Goal: Task Accomplishment & Management: Manage account settings

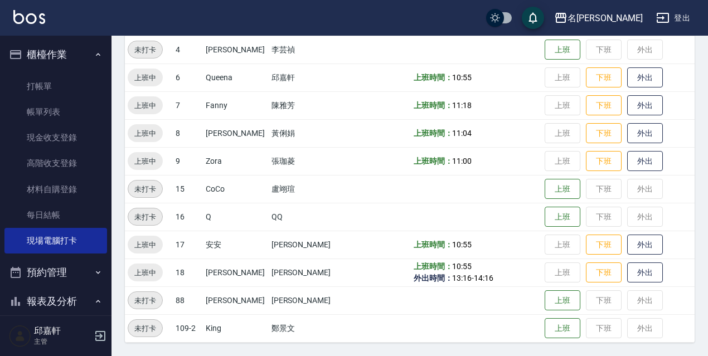
scroll to position [613, 0]
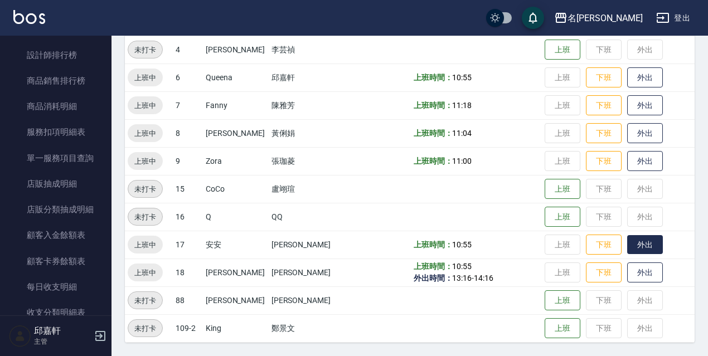
click at [641, 237] on button "外出" at bounding box center [645, 245] width 36 height 20
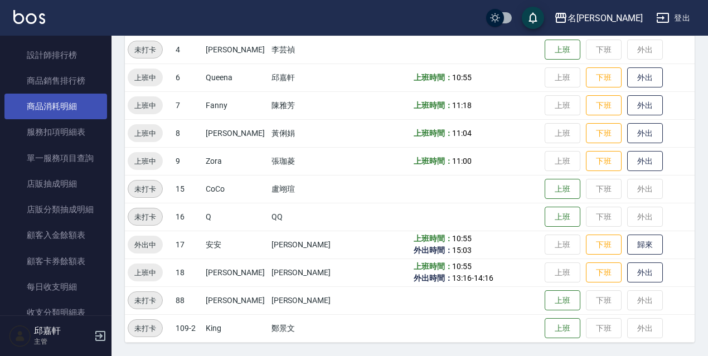
click at [47, 114] on link "商品消耗明細" at bounding box center [55, 107] width 103 height 26
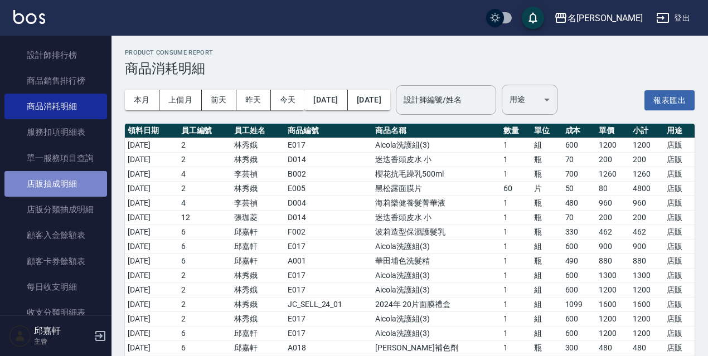
click at [58, 192] on link "店販抽成明細" at bounding box center [55, 184] width 103 height 26
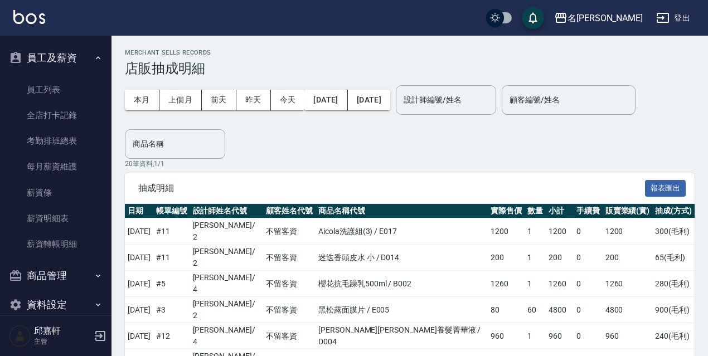
scroll to position [1083, 0]
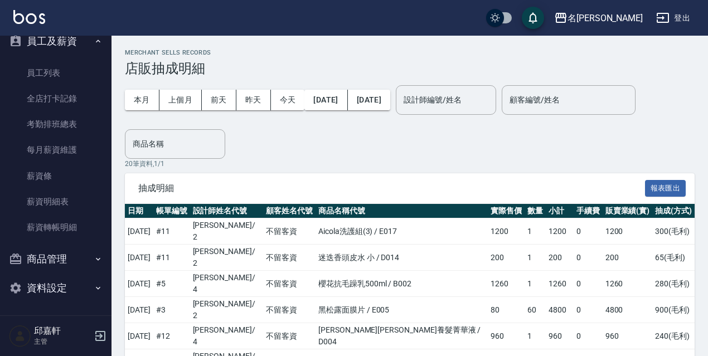
click at [83, 260] on button "商品管理" at bounding box center [55, 259] width 103 height 29
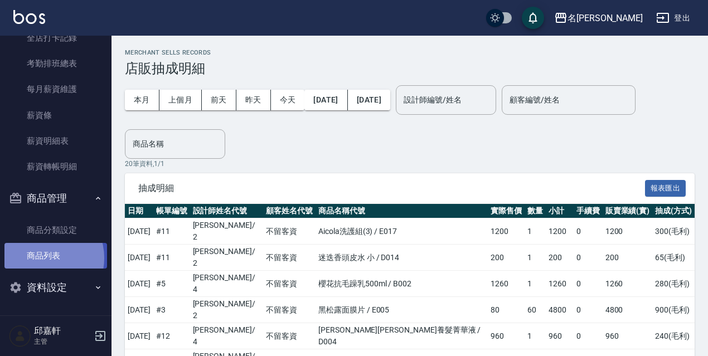
click at [42, 258] on link "商品列表" at bounding box center [55, 256] width 103 height 26
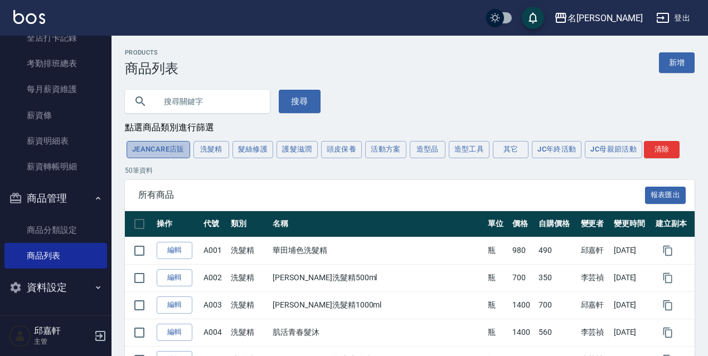
click at [176, 149] on button "JeanCare店販" at bounding box center [159, 149] width 64 height 17
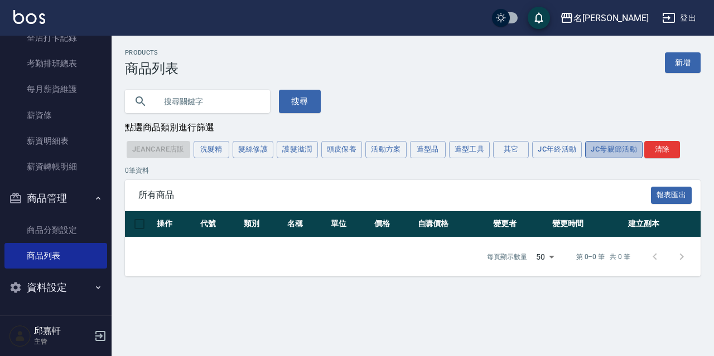
click at [612, 152] on button "JC母親節活動" at bounding box center [613, 149] width 57 height 17
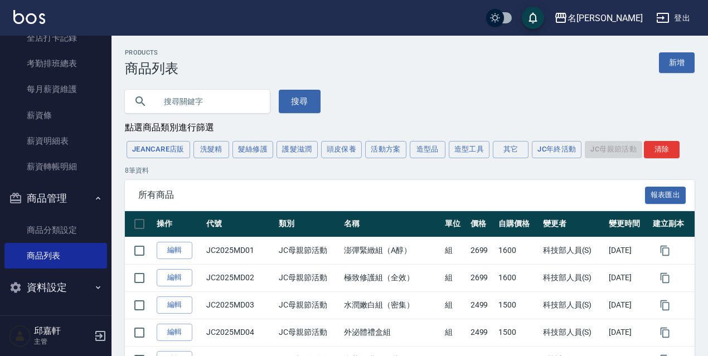
click at [86, 283] on button "資料設定" at bounding box center [55, 287] width 103 height 29
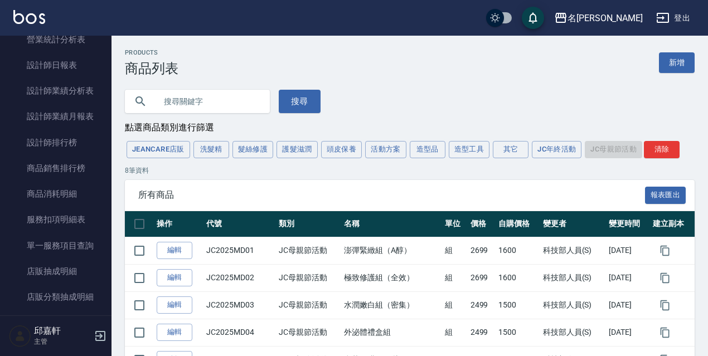
scroll to position [538, 0]
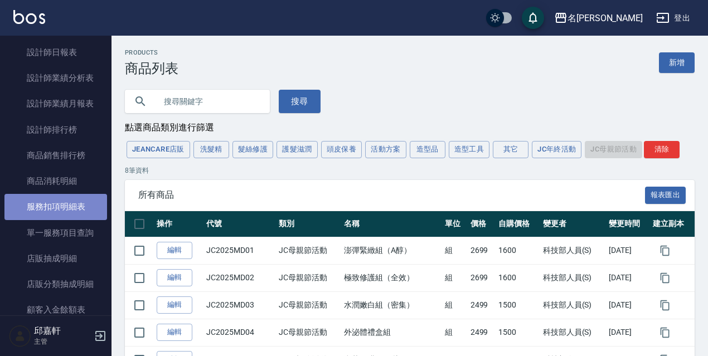
click at [63, 212] on link "服務扣項明細表" at bounding box center [55, 207] width 103 height 26
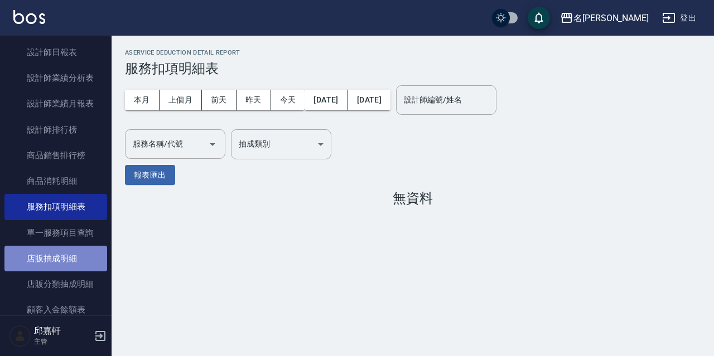
click at [67, 255] on link "店販抽成明細" at bounding box center [55, 259] width 103 height 26
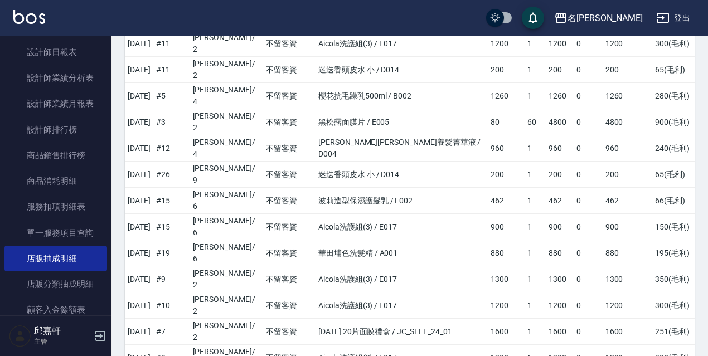
scroll to position [198, 0]
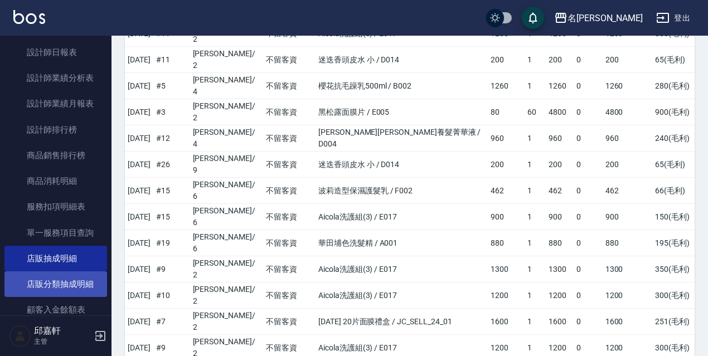
click at [57, 289] on link "店販分類抽成明細" at bounding box center [55, 284] width 103 height 26
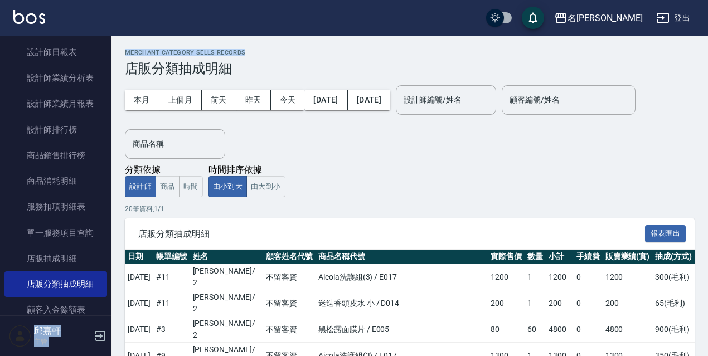
drag, startPoint x: 707, startPoint y: 20, endPoint x: 713, endPoint y: 49, distance: 29.5
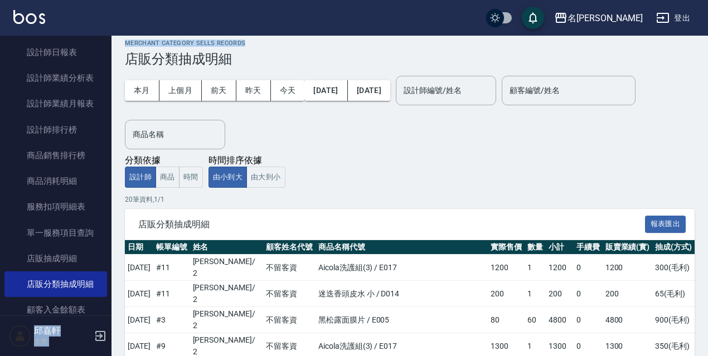
scroll to position [4, 0]
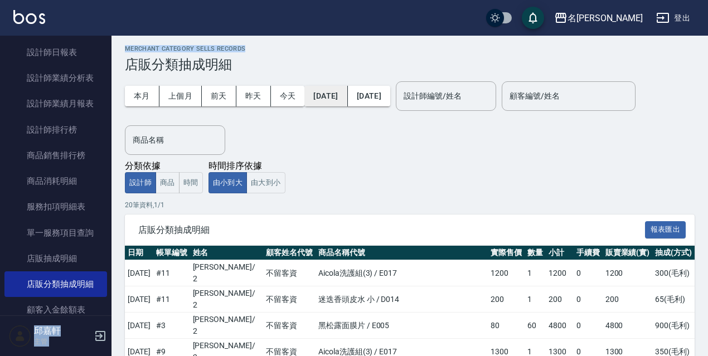
click at [347, 99] on button "[DATE]" at bounding box center [325, 96] width 43 height 21
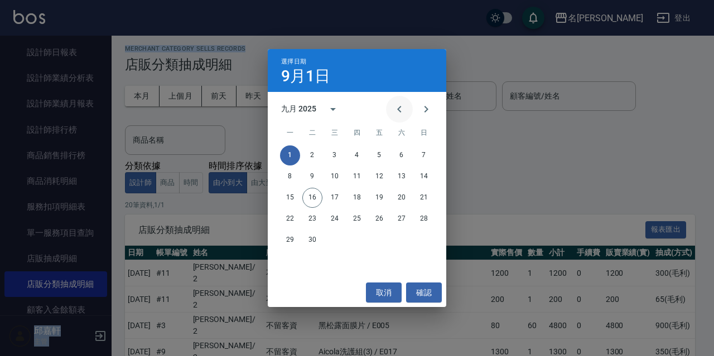
click at [397, 107] on icon "Previous month" at bounding box center [398, 109] width 13 height 13
click at [432, 297] on button "確認" at bounding box center [424, 293] width 36 height 21
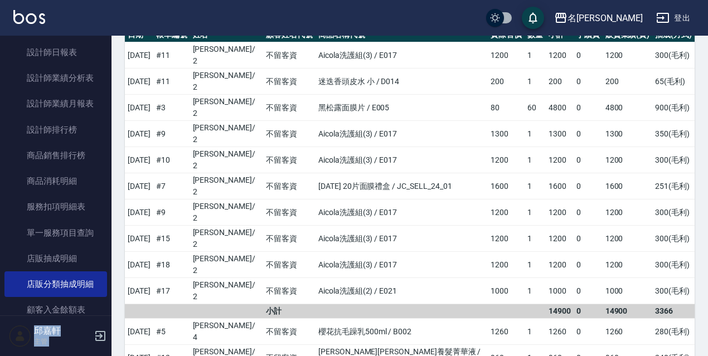
scroll to position [228, 0]
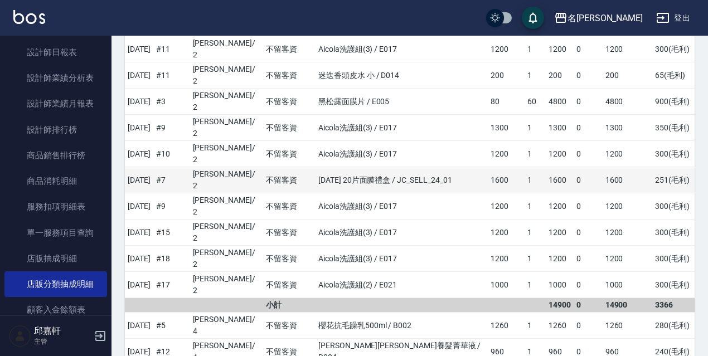
click at [437, 167] on td "[DATE] 20片面膜禮盒 / JC_SELL_24_01" at bounding box center [402, 180] width 172 height 26
click at [220, 167] on td "[PERSON_NAME]/ 2" at bounding box center [227, 180] width 74 height 26
click at [308, 167] on td "不留客資" at bounding box center [289, 180] width 52 height 26
click at [359, 167] on td "[DATE] 20片面膜禮盒 / JC_SELL_24_01" at bounding box center [402, 180] width 172 height 26
click at [400, 167] on td "[DATE] 20片面膜禮盒 / JC_SELL_24_01" at bounding box center [402, 180] width 172 height 26
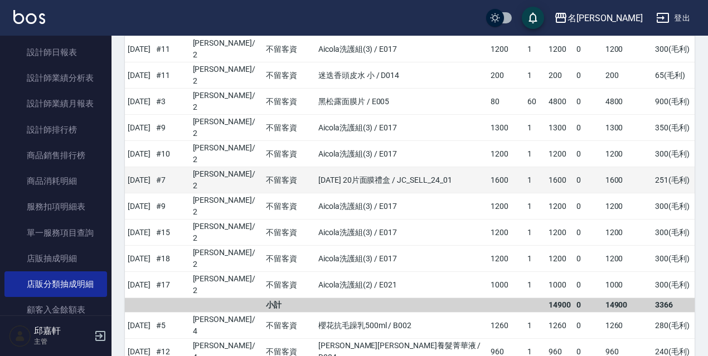
click at [153, 167] on td "[DATE]" at bounding box center [139, 180] width 28 height 26
click at [183, 167] on td "# 7" at bounding box center [171, 180] width 37 height 26
click at [181, 167] on td "# 7" at bounding box center [171, 180] width 37 height 26
click at [153, 167] on td "[DATE]" at bounding box center [139, 180] width 28 height 26
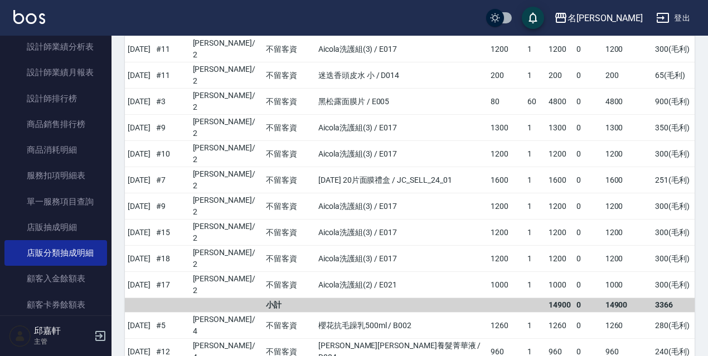
scroll to position [538, 0]
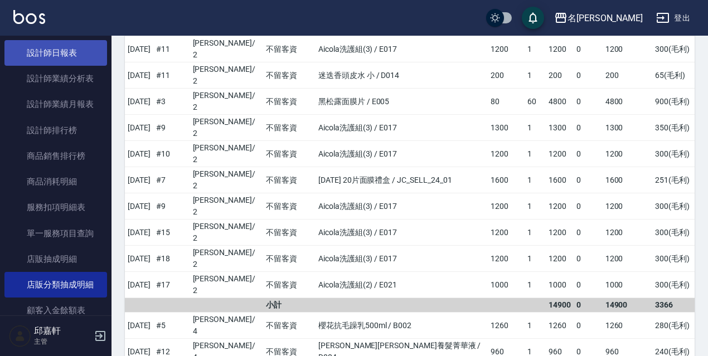
click at [57, 54] on link "設計師日報表" at bounding box center [55, 53] width 103 height 26
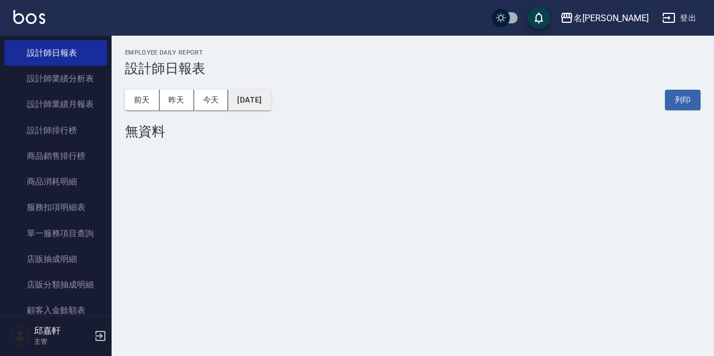
click at [250, 105] on button "[DATE]" at bounding box center [249, 100] width 42 height 21
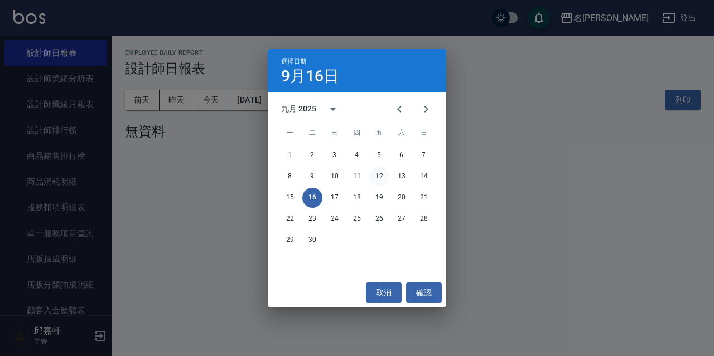
click at [376, 178] on button "12" at bounding box center [379, 177] width 20 height 20
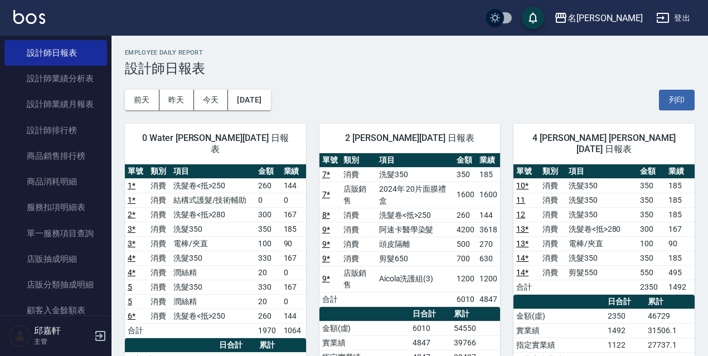
click at [326, 196] on link "7 *" at bounding box center [326, 194] width 8 height 9
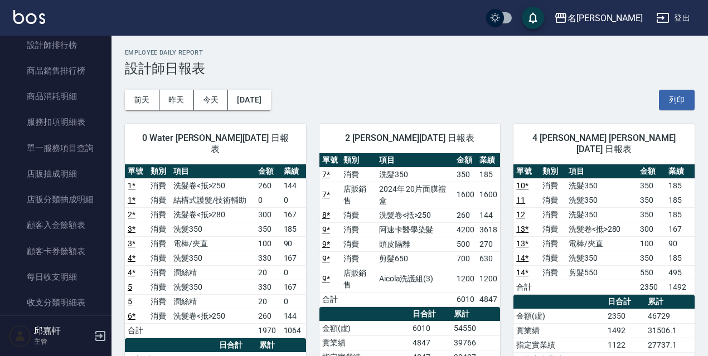
scroll to position [617, 0]
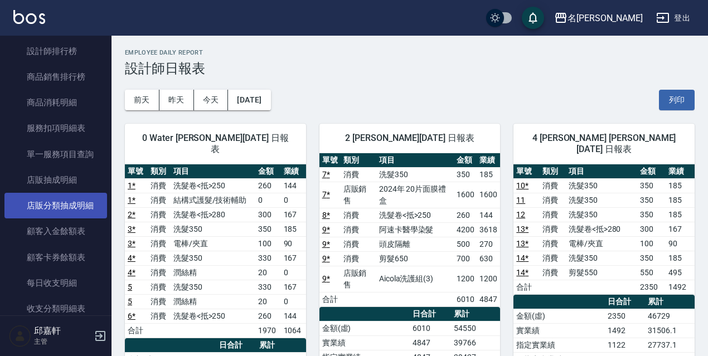
click at [57, 208] on link "店販分類抽成明細" at bounding box center [55, 206] width 103 height 26
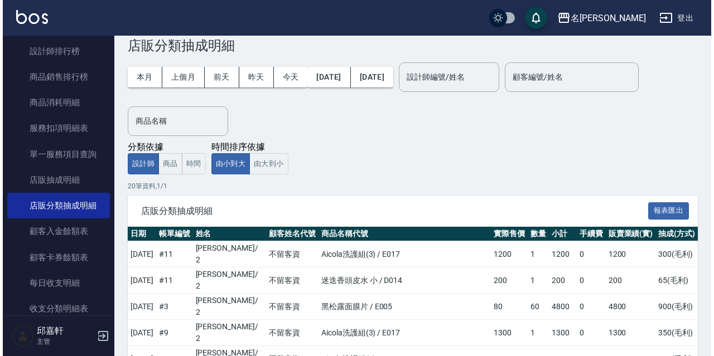
scroll to position [20, 0]
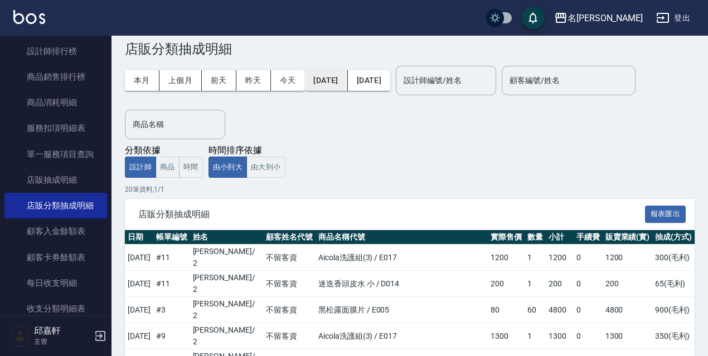
click at [334, 85] on button "[DATE]" at bounding box center [325, 80] width 43 height 21
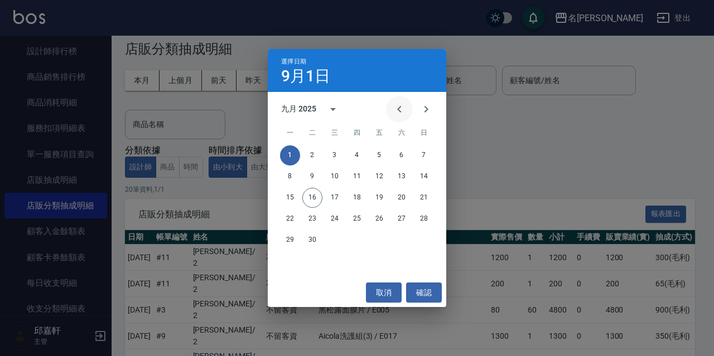
click at [402, 105] on icon "Previous month" at bounding box center [398, 109] width 13 height 13
click at [379, 156] on button "1" at bounding box center [379, 155] width 20 height 20
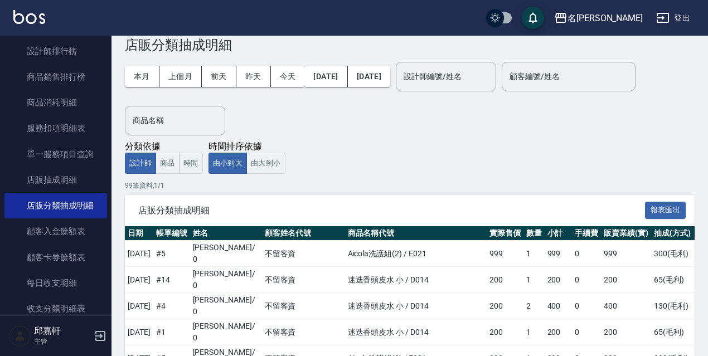
scroll to position [21, 0]
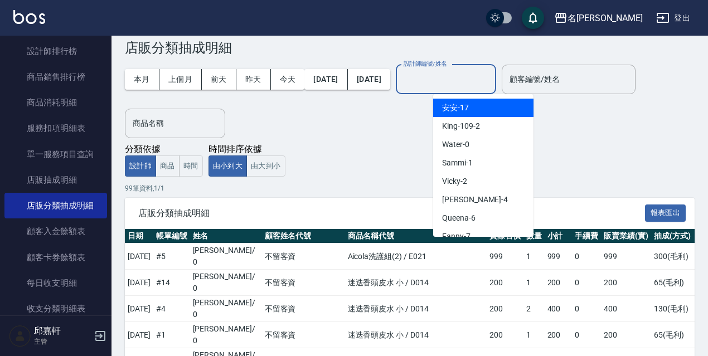
click at [491, 80] on input "設計師編號/姓名" at bounding box center [446, 80] width 90 height 20
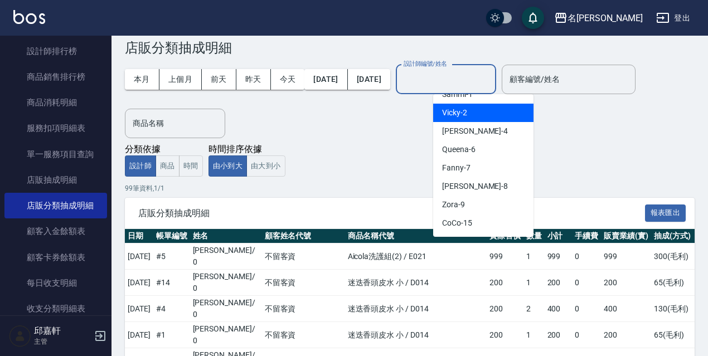
scroll to position [70, 0]
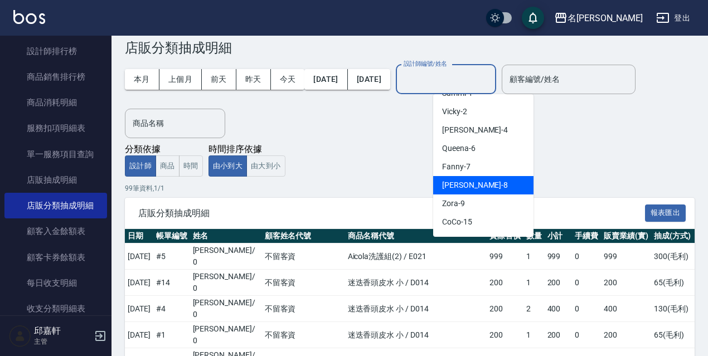
click at [441, 180] on div "Cindy -8" at bounding box center [483, 185] width 100 height 18
type input "Cindy-8"
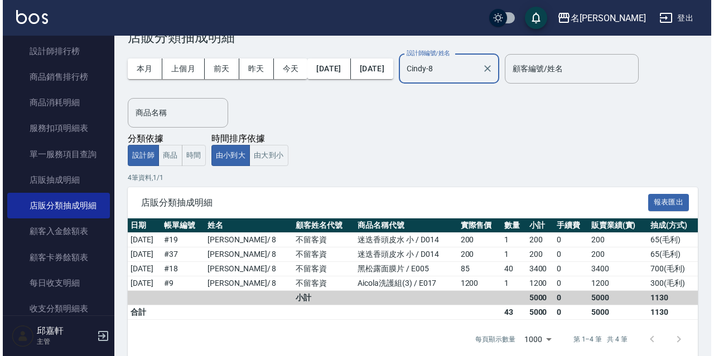
scroll to position [49, 0]
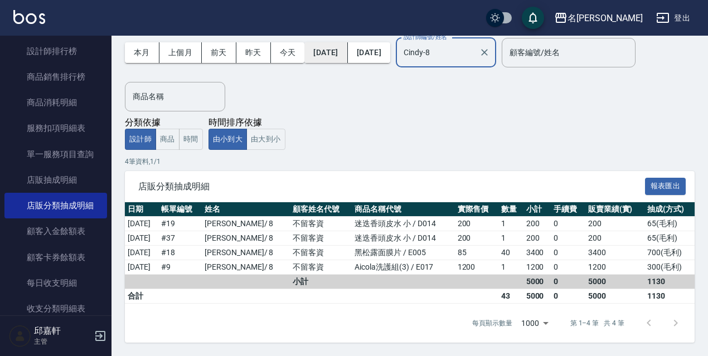
click at [347, 52] on button "[DATE]" at bounding box center [325, 52] width 43 height 21
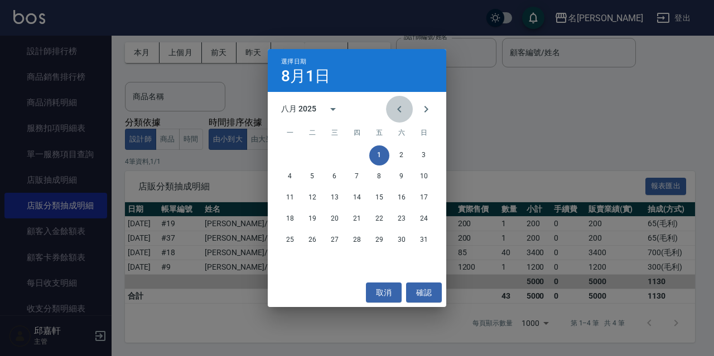
click at [397, 104] on icon "Previous month" at bounding box center [398, 109] width 13 height 13
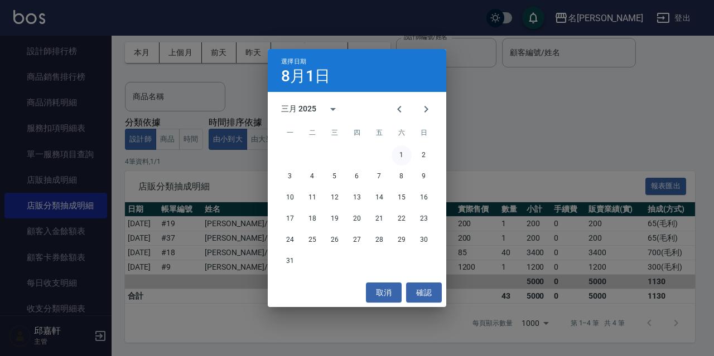
click at [401, 155] on button "1" at bounding box center [401, 155] width 20 height 20
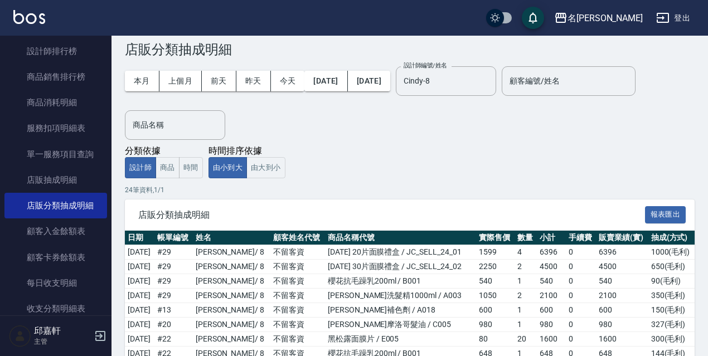
scroll to position [0, 0]
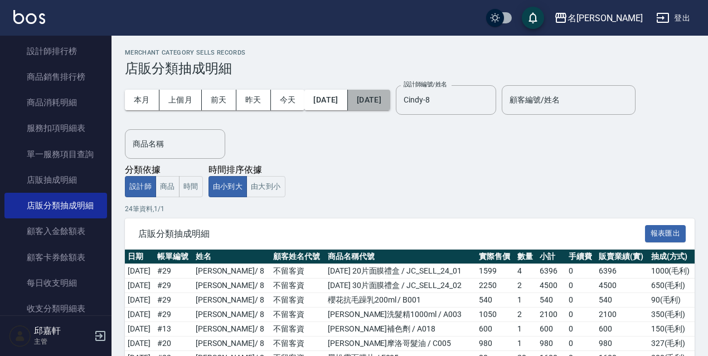
click at [390, 104] on button "[DATE]" at bounding box center [369, 100] width 42 height 21
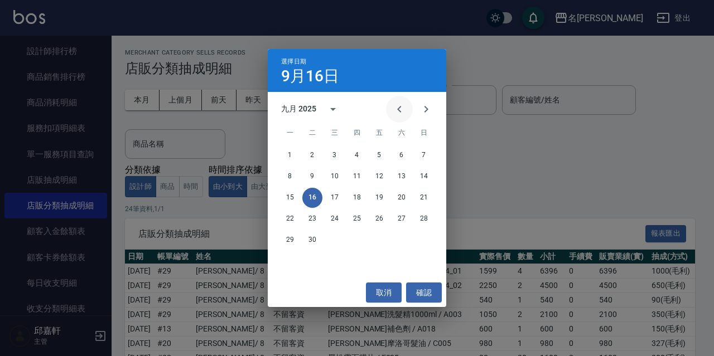
click at [399, 108] on icon "Previous month" at bounding box center [399, 109] width 4 height 7
click at [350, 240] on button "31" at bounding box center [357, 240] width 20 height 20
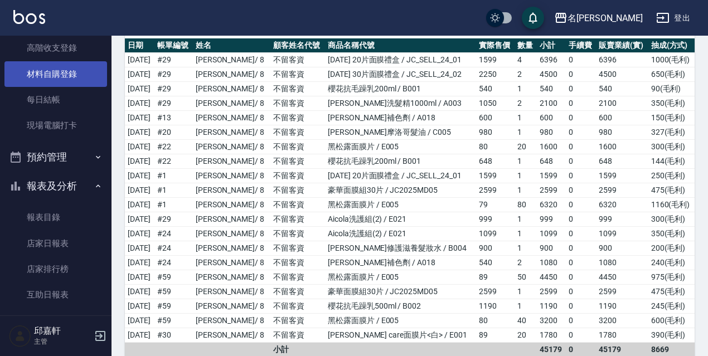
scroll to position [4, 0]
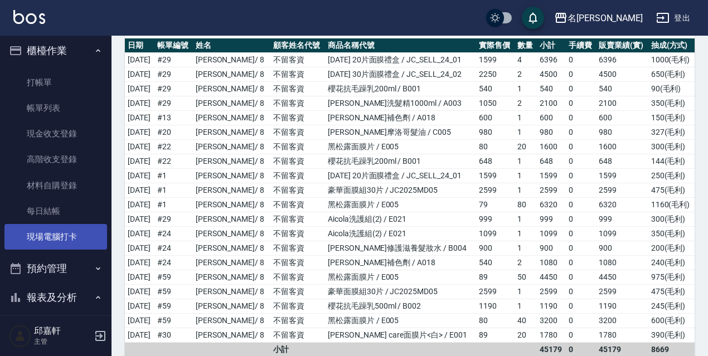
click at [60, 237] on link "現場電腦打卡" at bounding box center [55, 237] width 103 height 26
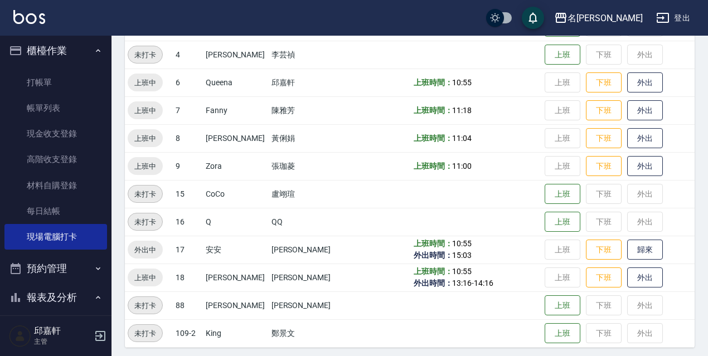
scroll to position [228, 0]
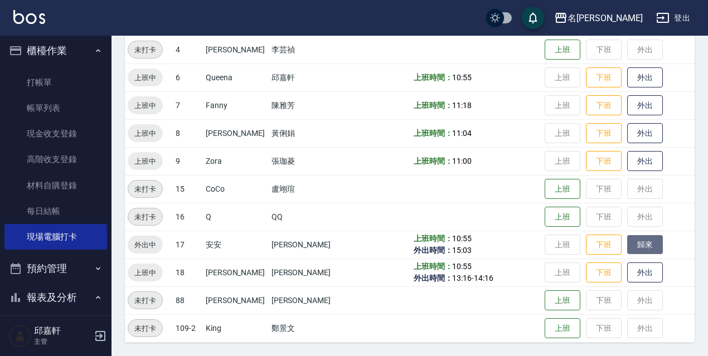
click at [642, 251] on button "歸來" at bounding box center [645, 245] width 36 height 20
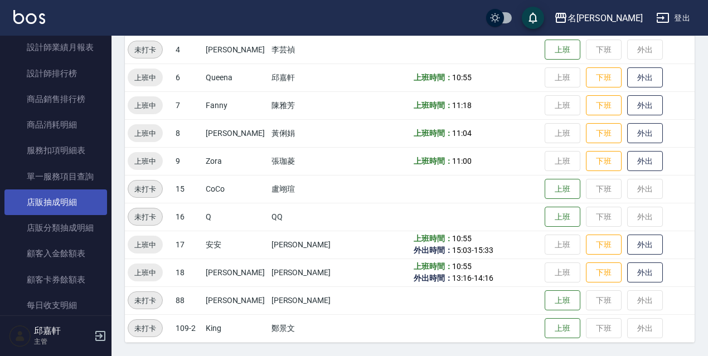
scroll to position [599, 0]
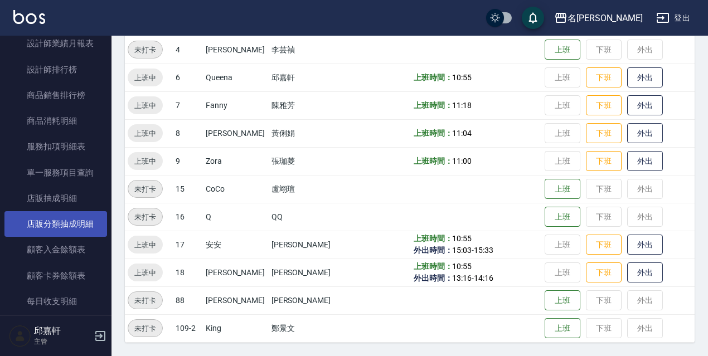
click at [77, 219] on link "店販分類抽成明細" at bounding box center [55, 224] width 103 height 26
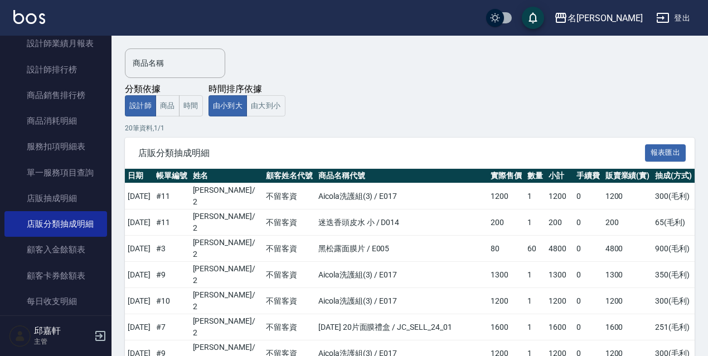
scroll to position [83, 0]
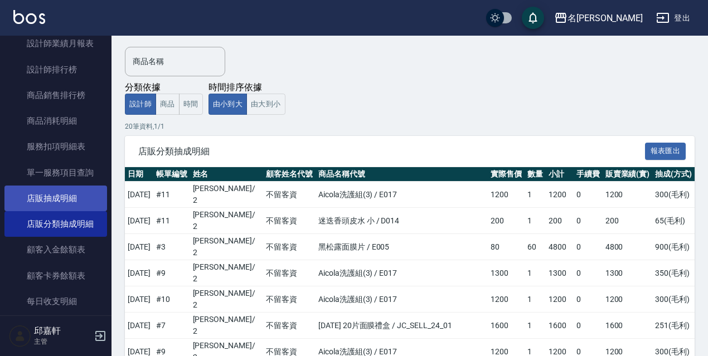
click at [63, 201] on link "店販抽成明細" at bounding box center [55, 199] width 103 height 26
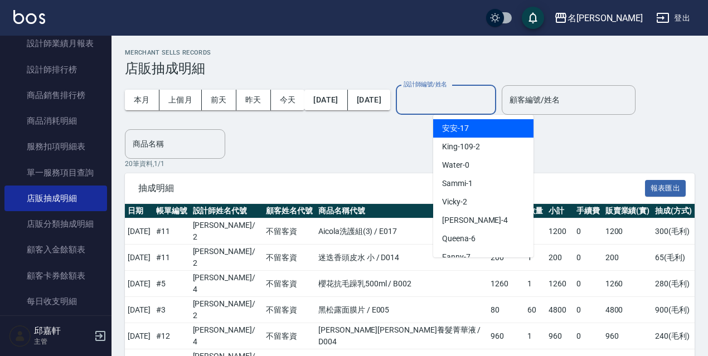
click at [491, 105] on input "設計師編號/姓名" at bounding box center [446, 100] width 90 height 20
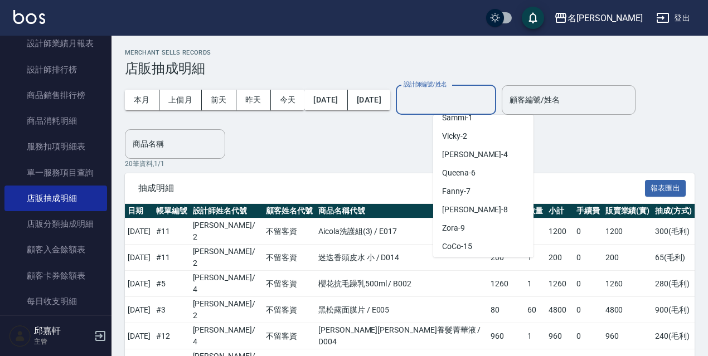
scroll to position [77, 0]
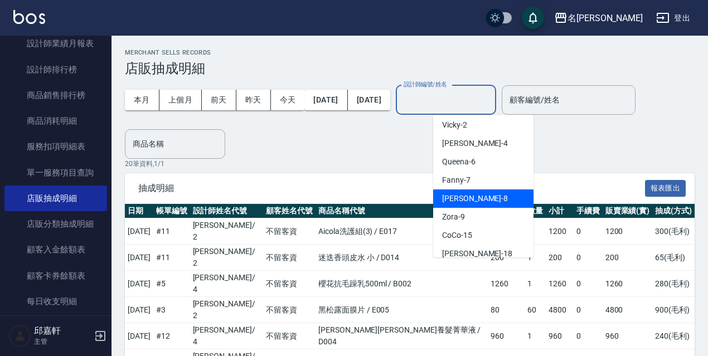
click at [476, 197] on div "Cindy -8" at bounding box center [483, 199] width 100 height 18
type input "Cindy-8"
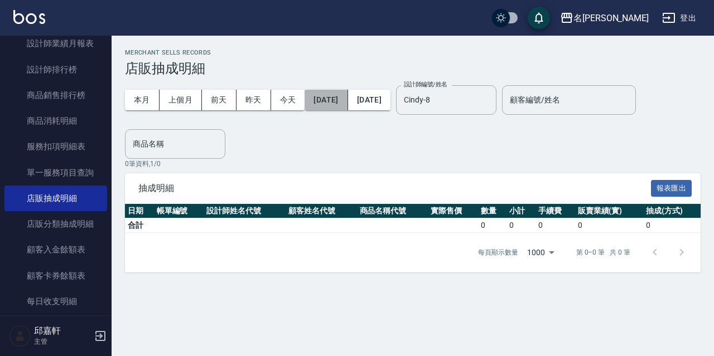
click at [347, 100] on button "[DATE]" at bounding box center [325, 100] width 43 height 21
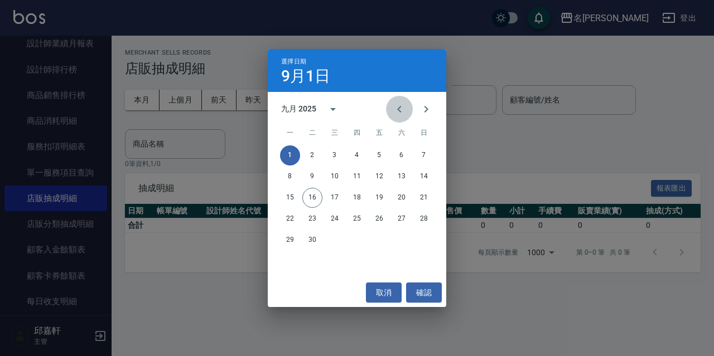
click at [399, 112] on icon "Previous month" at bounding box center [398, 109] width 13 height 13
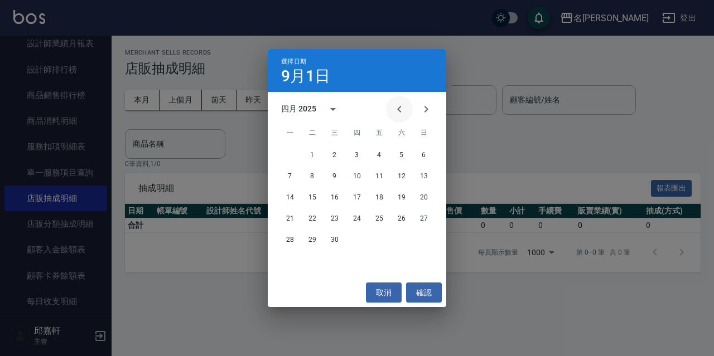
click at [399, 112] on icon "Previous month" at bounding box center [398, 109] width 13 height 13
click at [405, 156] on button "1" at bounding box center [401, 155] width 20 height 20
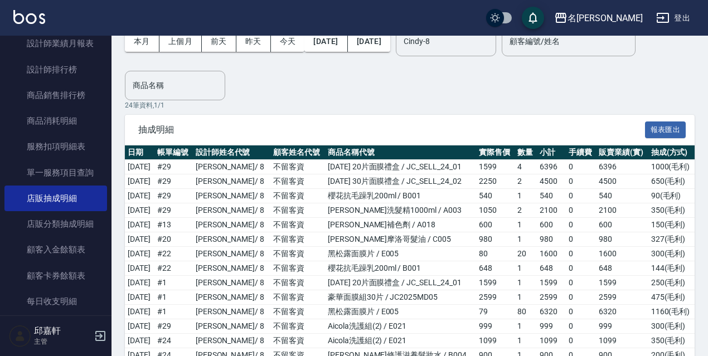
scroll to position [59, 0]
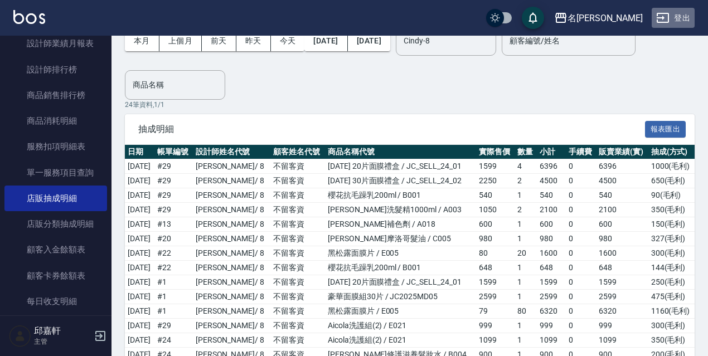
click at [691, 14] on button "登出" at bounding box center [673, 18] width 43 height 21
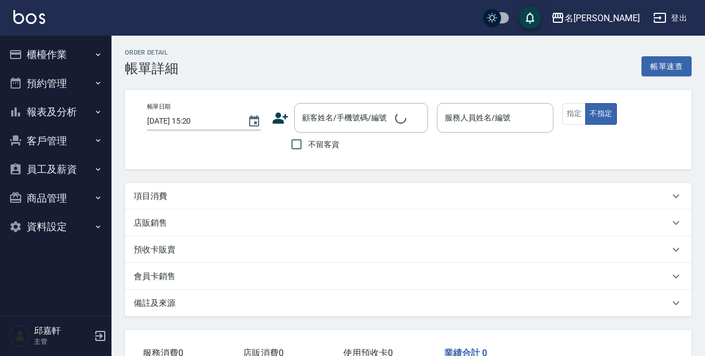
type input "2025/09/12 12:10"
checkbox input "true"
type input "Vicky-2"
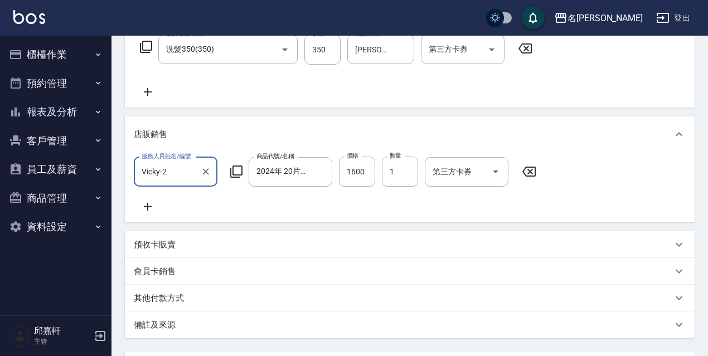
scroll to position [190, 0]
click at [316, 181] on div at bounding box center [320, 171] width 14 height 30
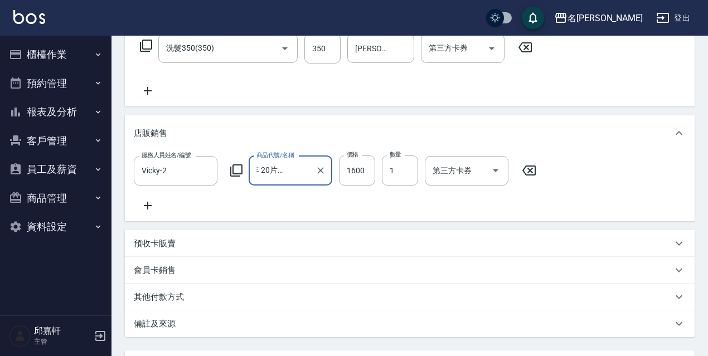
click at [270, 178] on input "2024年 20片面膜禮盒" at bounding box center [282, 171] width 57 height 20
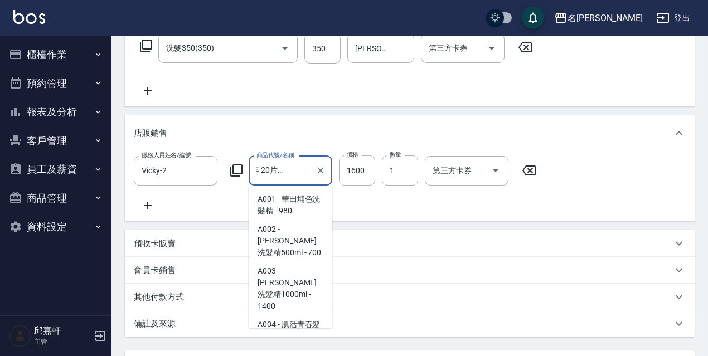
scroll to position [3501, 0]
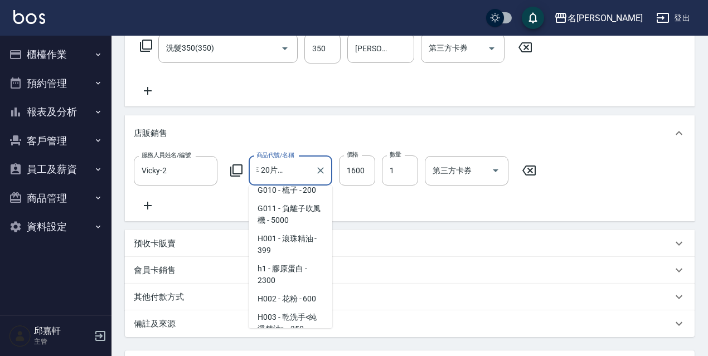
click at [54, 225] on button "資料設定" at bounding box center [55, 226] width 103 height 29
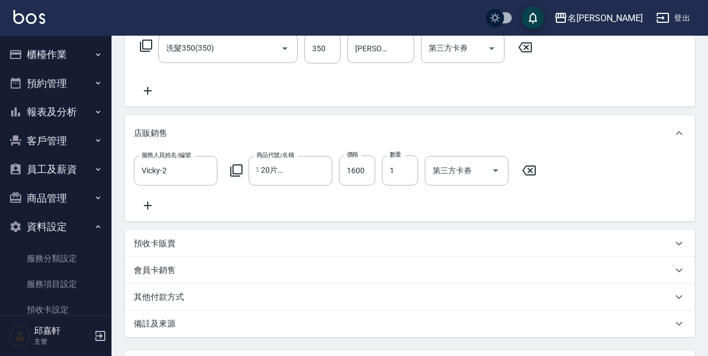
scroll to position [0, 0]
click at [56, 195] on button "商品管理" at bounding box center [55, 198] width 103 height 29
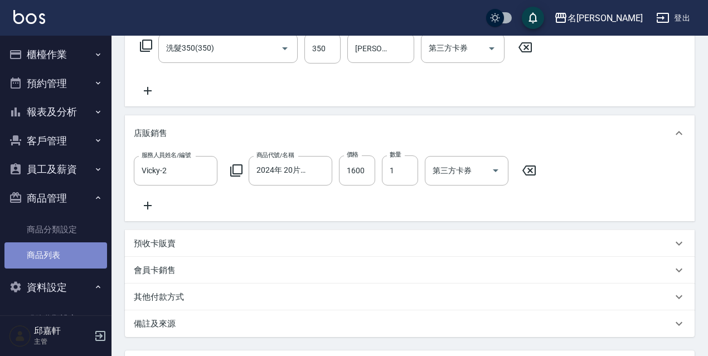
click at [61, 250] on link "商品列表" at bounding box center [55, 255] width 103 height 26
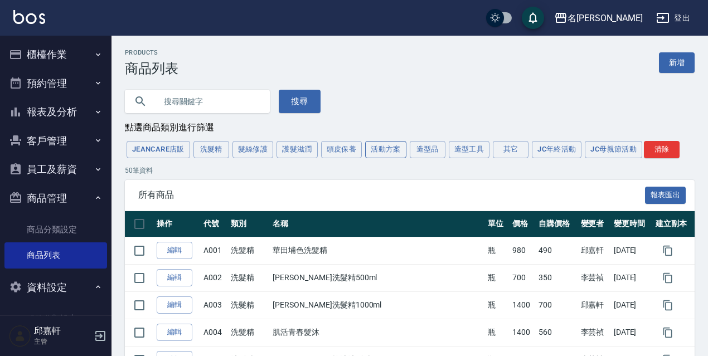
click at [382, 156] on button "活動方案" at bounding box center [385, 149] width 41 height 17
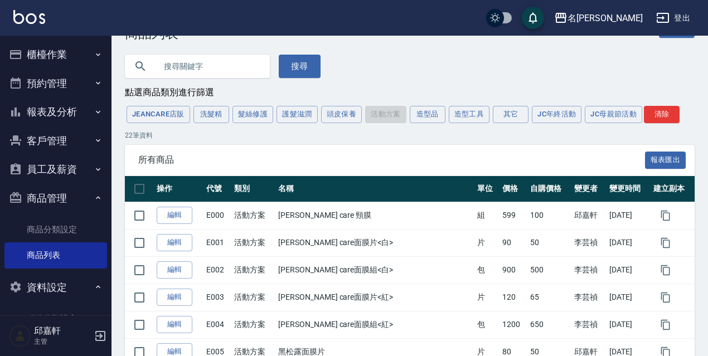
scroll to position [25, 0]
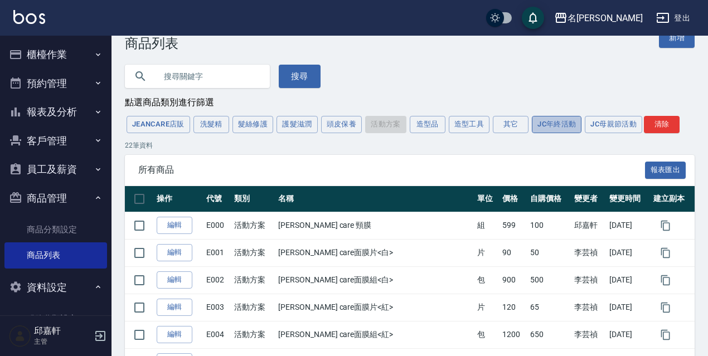
click at [545, 130] on button "JC年終活動" at bounding box center [557, 124] width 50 height 17
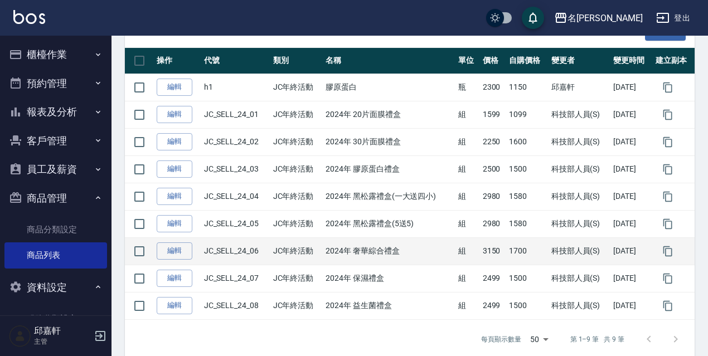
scroll to position [162, 0]
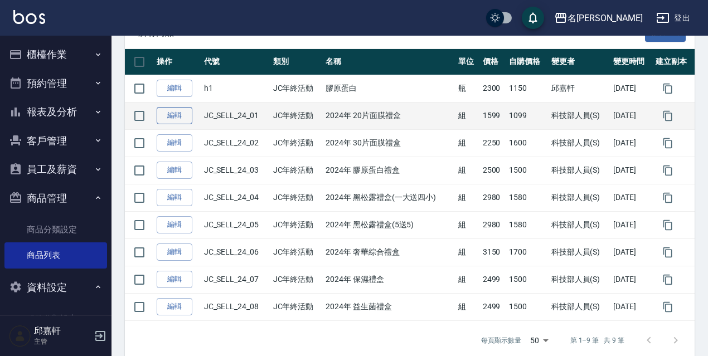
click at [181, 117] on link "編輯" at bounding box center [175, 115] width 36 height 17
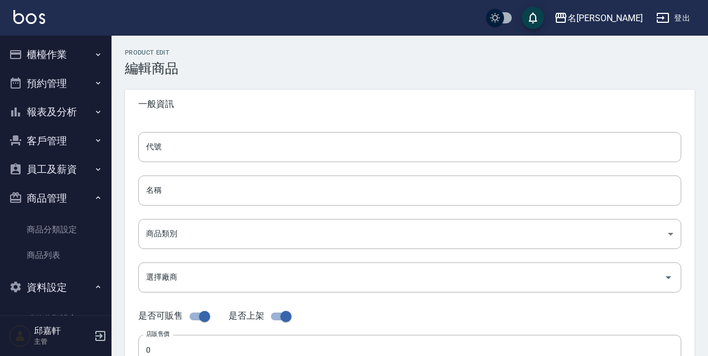
type input "JC_SELL_24_01"
type input "2024年 20片面膜禮盒"
type input "940b4c9c-5e37-404c-8224-f6364d9632f3"
type input "1599"
type input "1099"
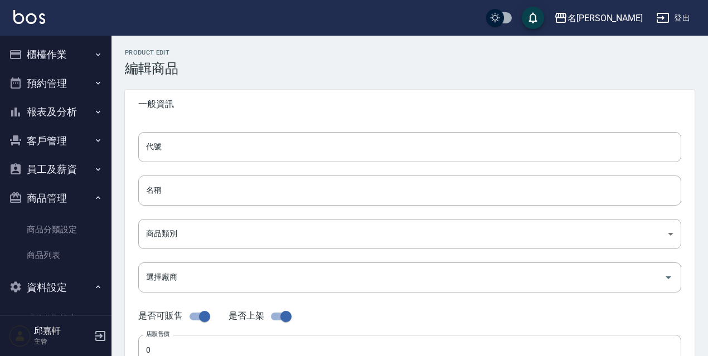
type input "1099"
type input "組"
type input "UNSET"
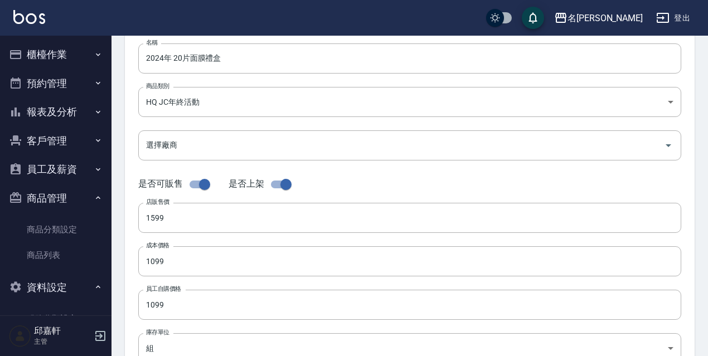
scroll to position [124, 0]
